Goal: Check status: Check status

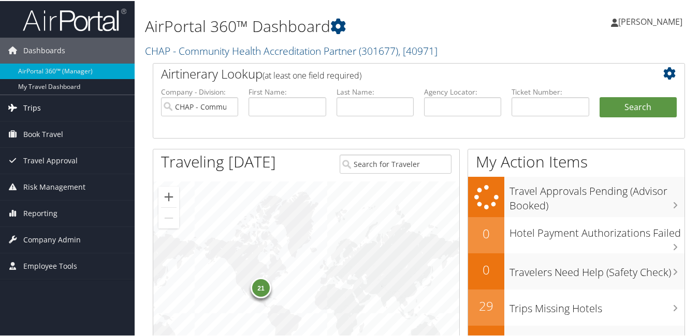
click at [26, 101] on span "Trips" at bounding box center [32, 107] width 18 height 26
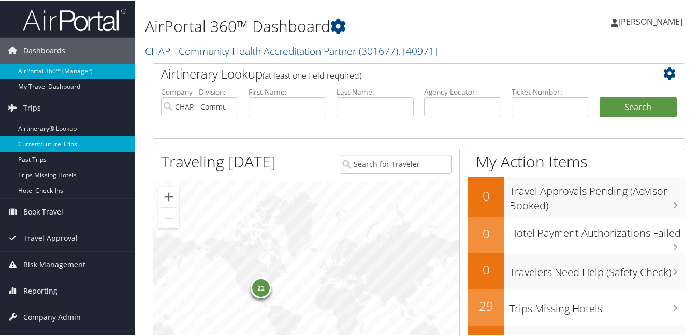
click at [50, 143] on link "Current/Future Trips" at bounding box center [67, 144] width 135 height 16
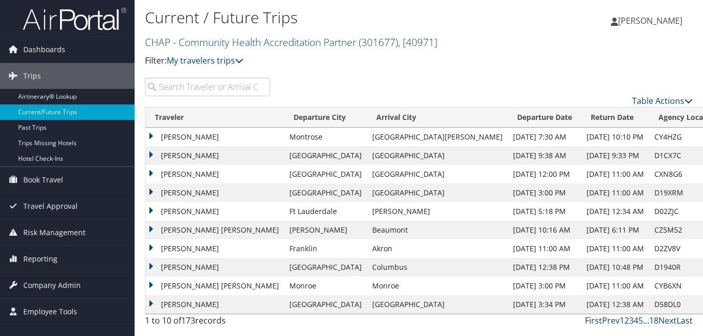
click at [683, 325] on link "Last" at bounding box center [684, 320] width 16 height 11
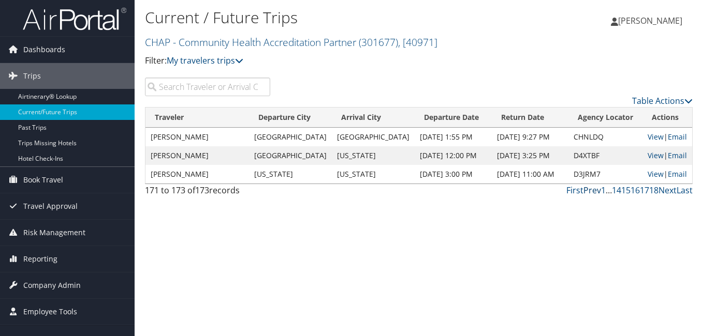
click at [586, 186] on link "Prev" at bounding box center [592, 190] width 18 height 11
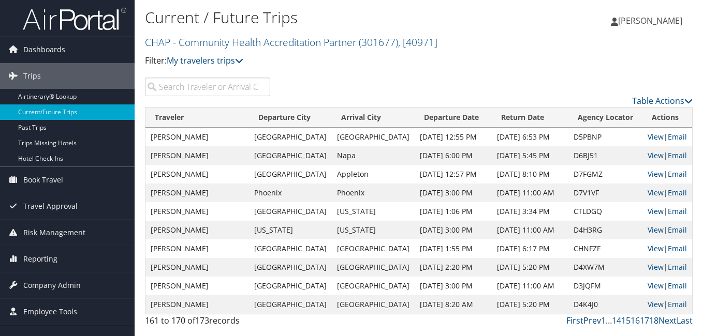
click at [592, 319] on link "Prev" at bounding box center [592, 320] width 18 height 11
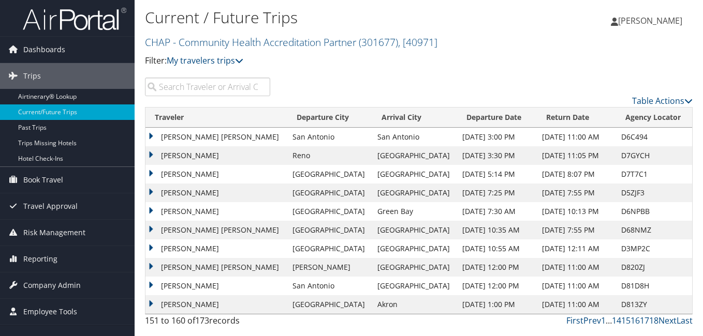
click at [190, 87] on input "search" at bounding box center [207, 87] width 125 height 19
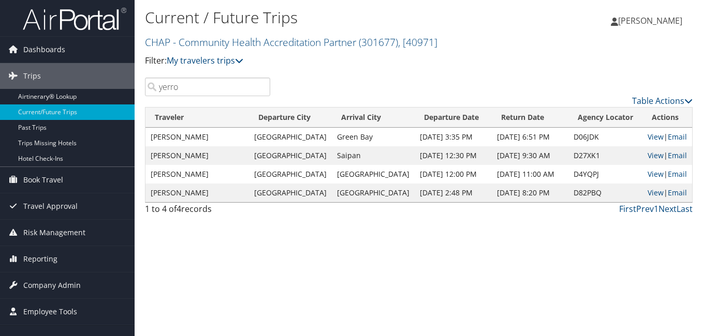
type input "yerro"
